Goal: Transaction & Acquisition: Purchase product/service

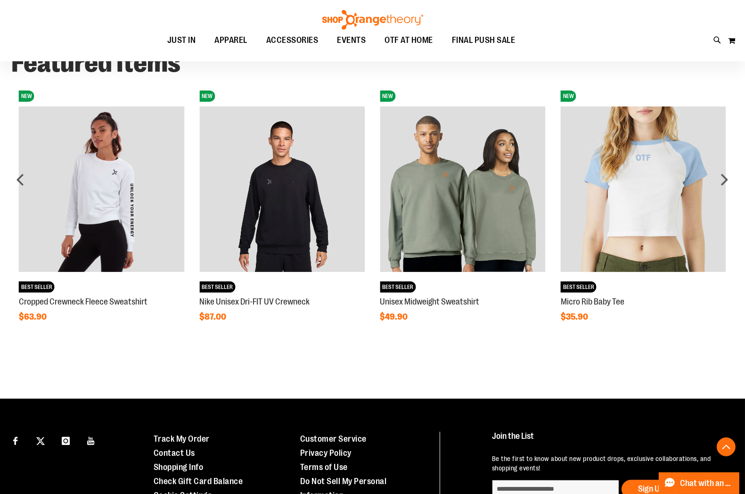
scroll to position [732, 0]
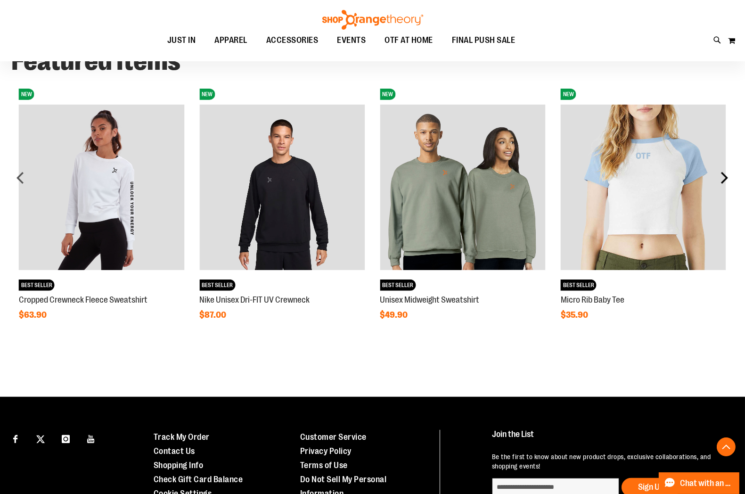
click at [670, 182] on div "next" at bounding box center [723, 177] width 19 height 19
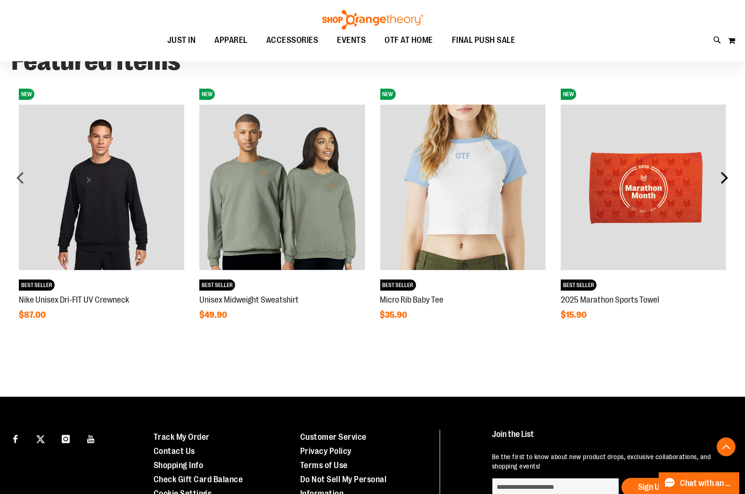
click at [670, 182] on div "next" at bounding box center [723, 177] width 19 height 19
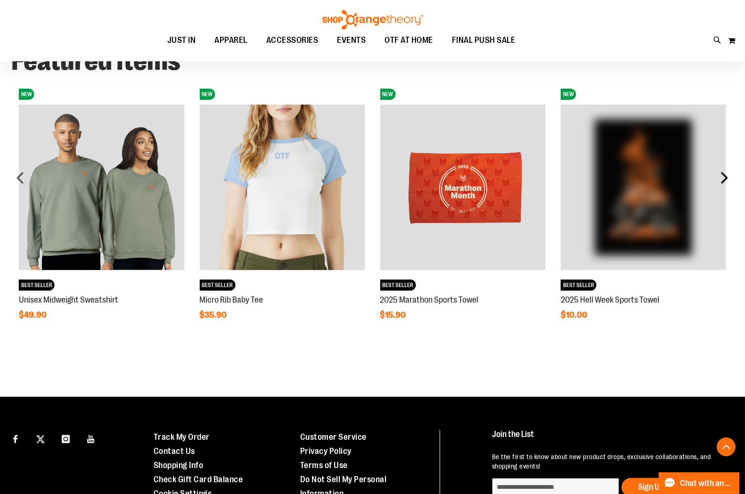
click at [670, 185] on div "next" at bounding box center [723, 177] width 19 height 19
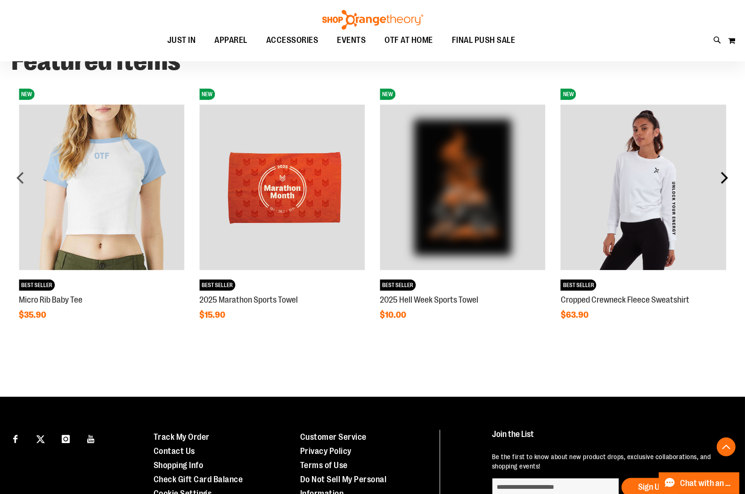
click at [670, 185] on div "next" at bounding box center [723, 177] width 19 height 19
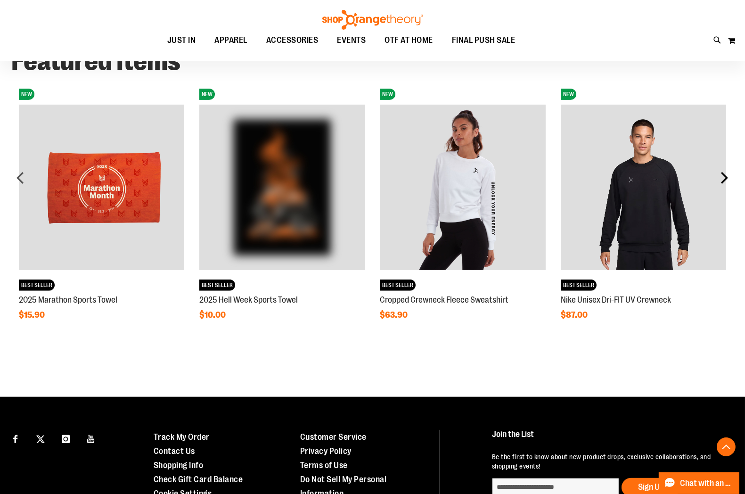
click at [670, 185] on div "next" at bounding box center [723, 177] width 19 height 19
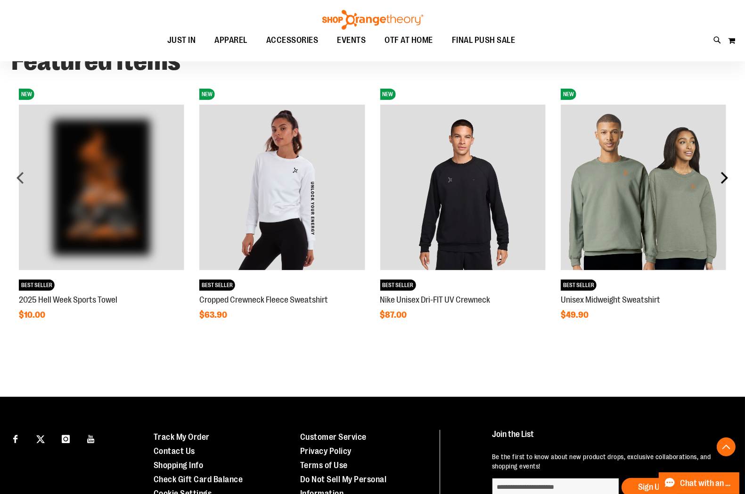
click at [670, 185] on div "next" at bounding box center [723, 177] width 19 height 19
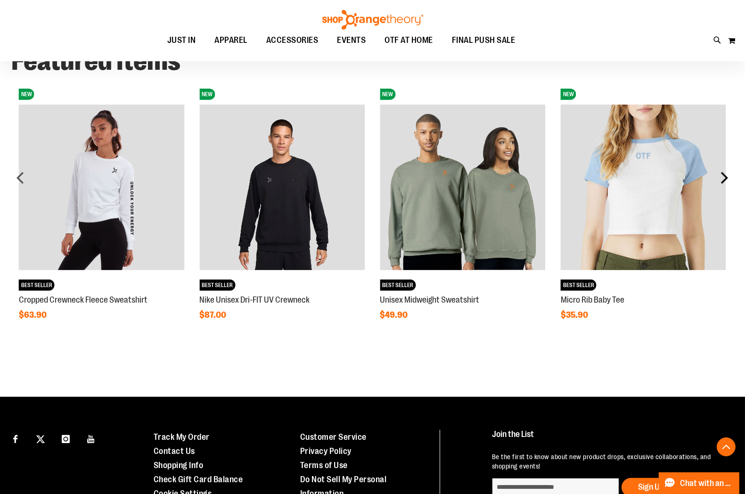
click at [670, 185] on div "next" at bounding box center [723, 177] width 19 height 19
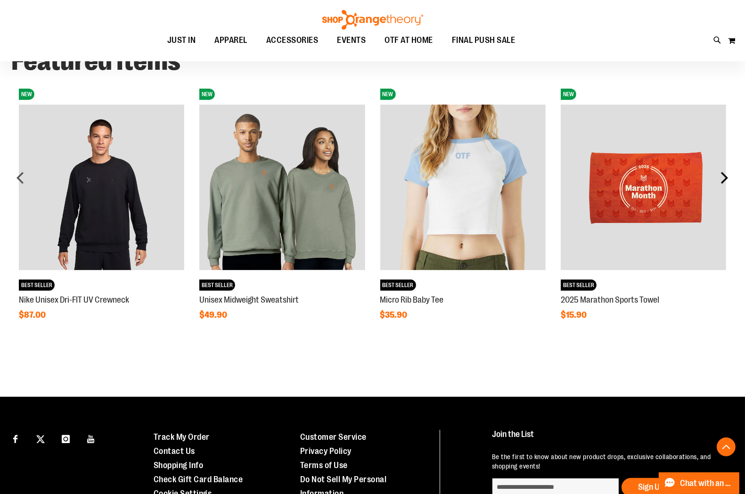
click at [670, 185] on div "next" at bounding box center [723, 177] width 19 height 19
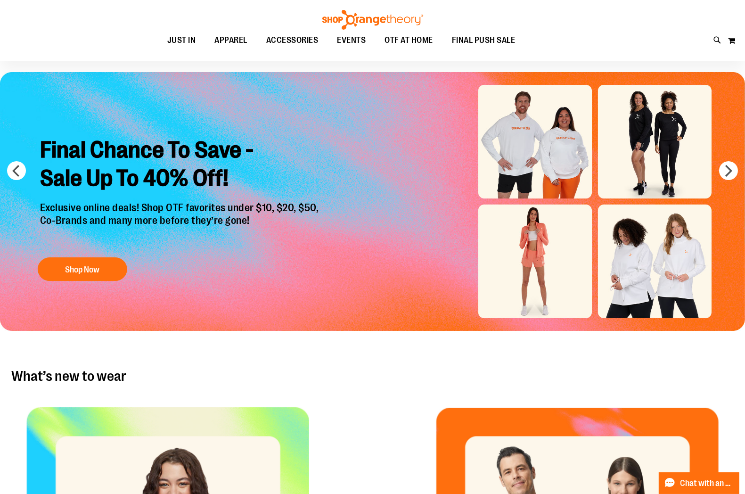
scroll to position [0, 0]
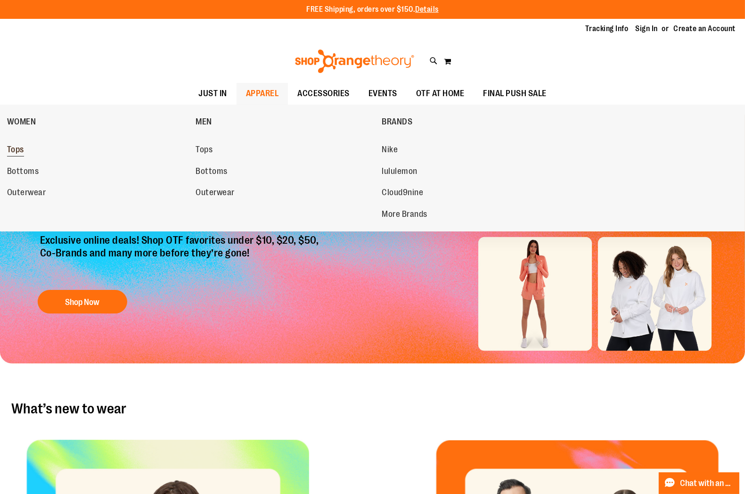
click at [13, 153] on span "Tops" at bounding box center [15, 151] width 17 height 12
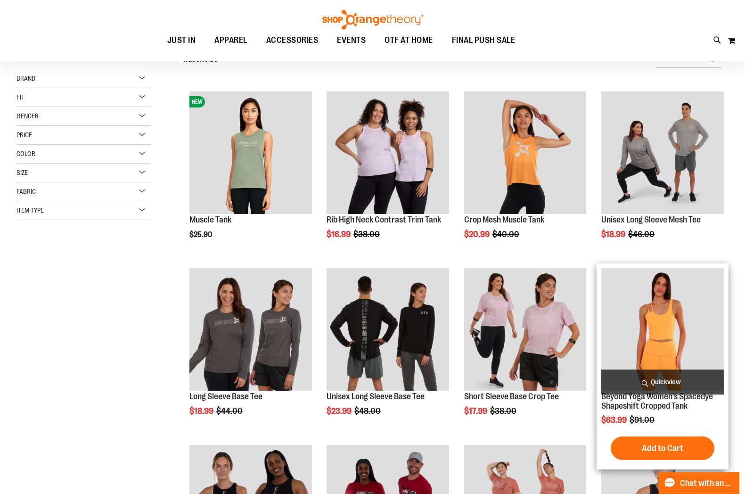
scroll to position [105, 0]
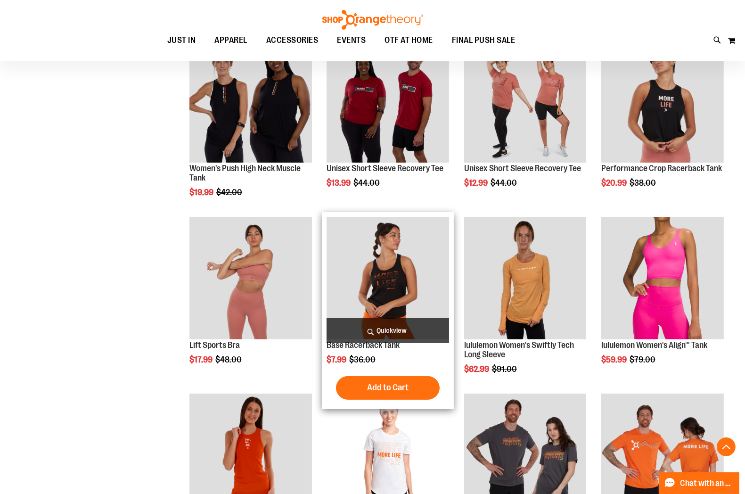
scroll to position [575, 0]
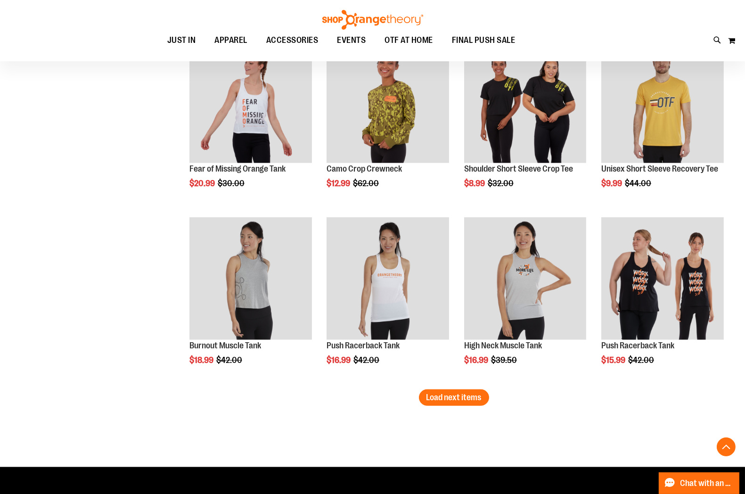
scroll to position [1465, 0]
